Goal: Information Seeking & Learning: Find specific fact

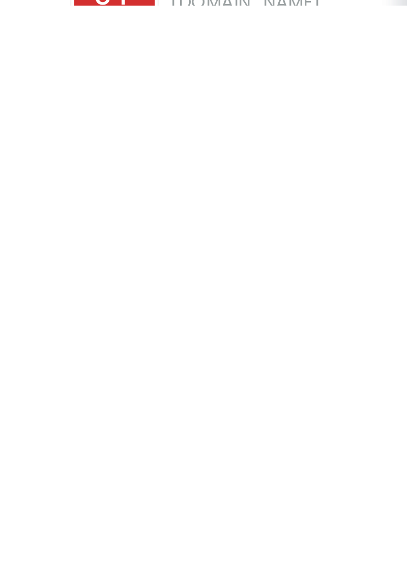
scroll to position [1226, 0]
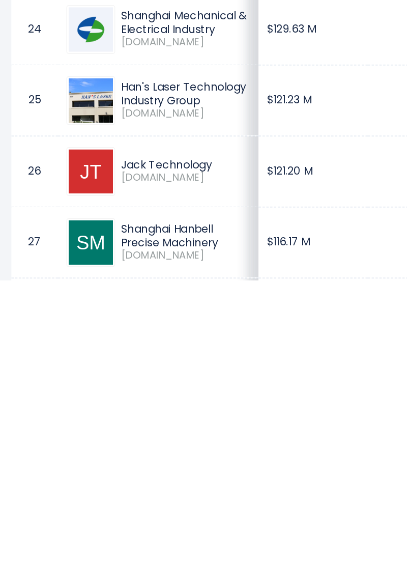
scroll to position [1300, 0]
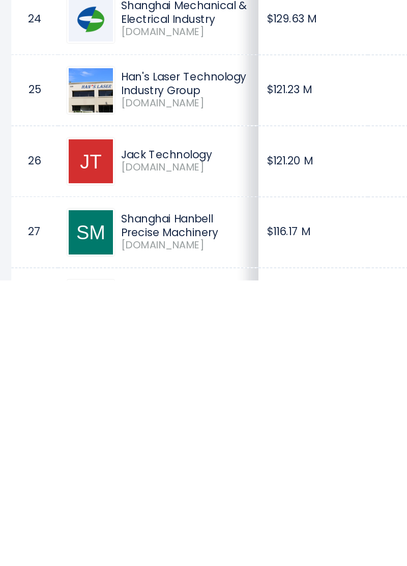
copy div "Ningbo BaoSi Energy Equipment"
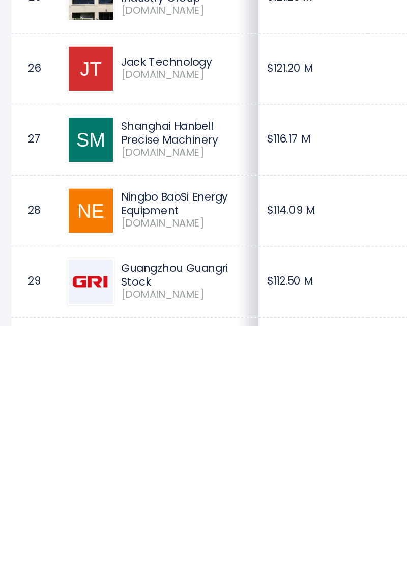
scroll to position [1392, 0]
